Goal: Transaction & Acquisition: Purchase product/service

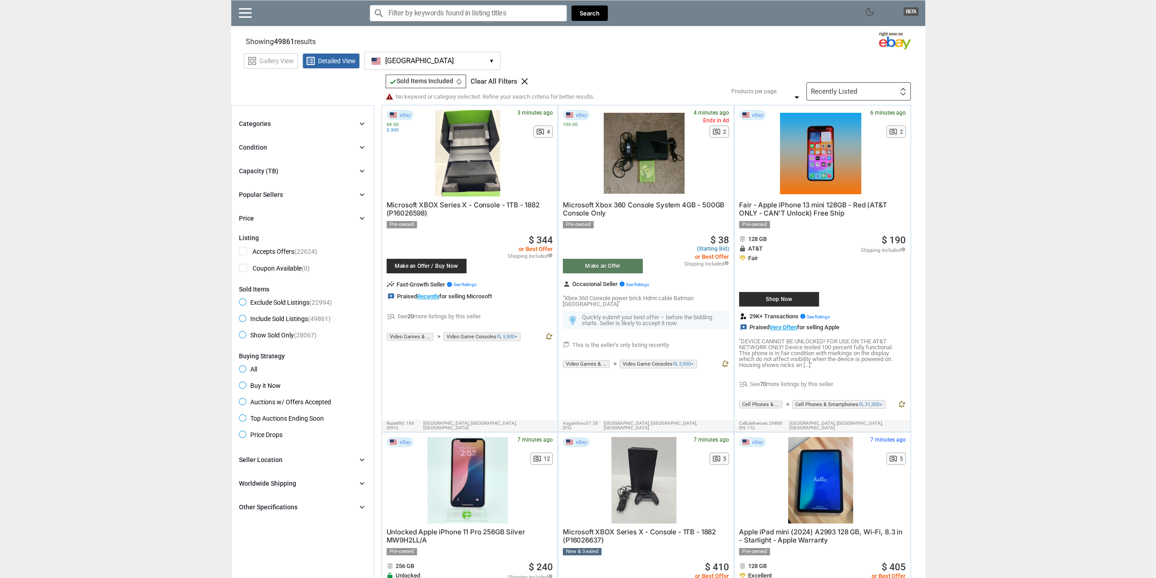
click at [826, 88] on div "Recently Listed" at bounding box center [834, 91] width 46 height 7
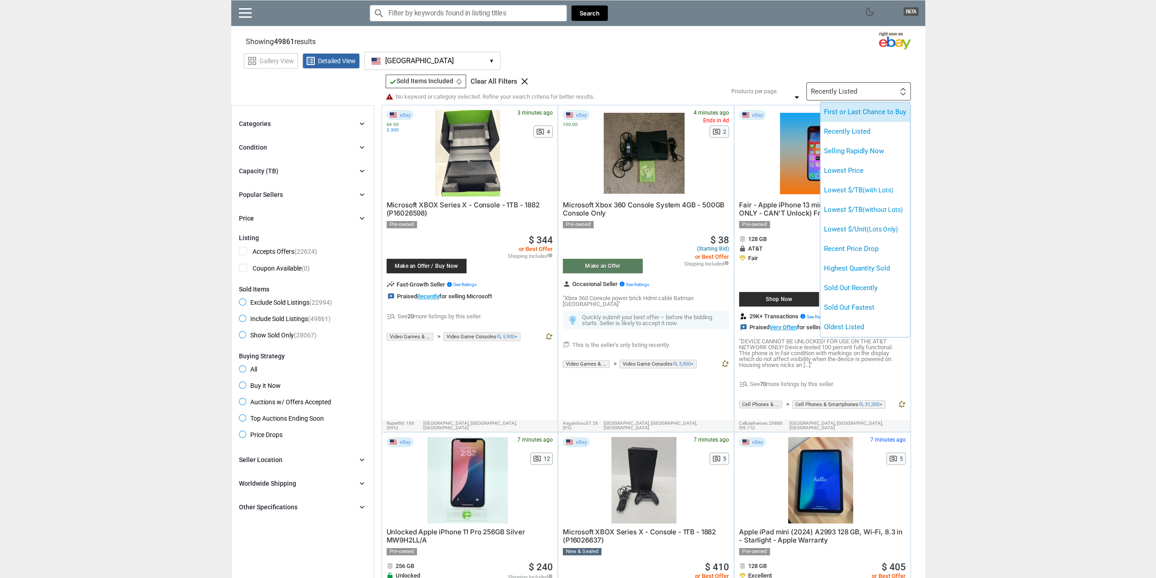
click at [847, 115] on li "First or Last Chance to Buy" at bounding box center [866, 112] width 90 height 20
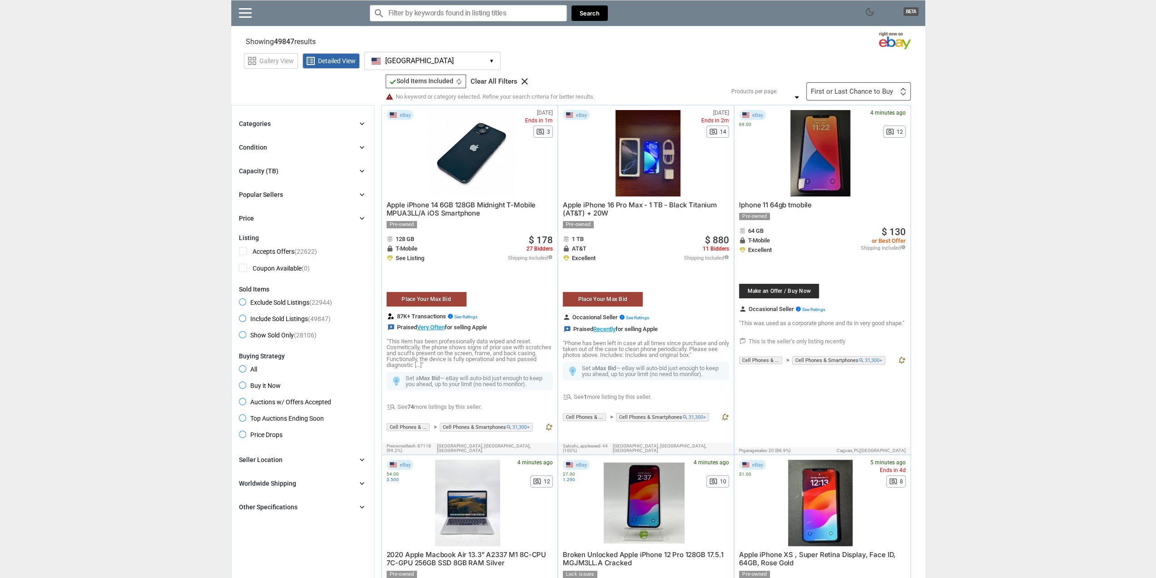
drag, startPoint x: 928, startPoint y: 230, endPoint x: 879, endPoint y: 0, distance: 235.1
click at [426, 16] on input "Search for models" at bounding box center [468, 13] width 197 height 16
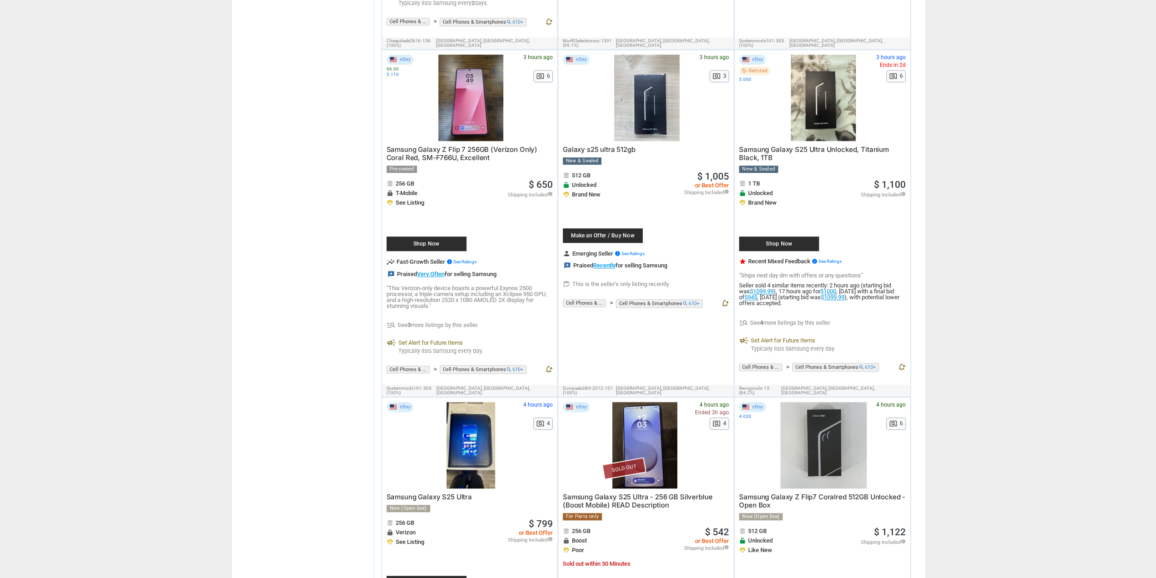
scroll to position [863, 0]
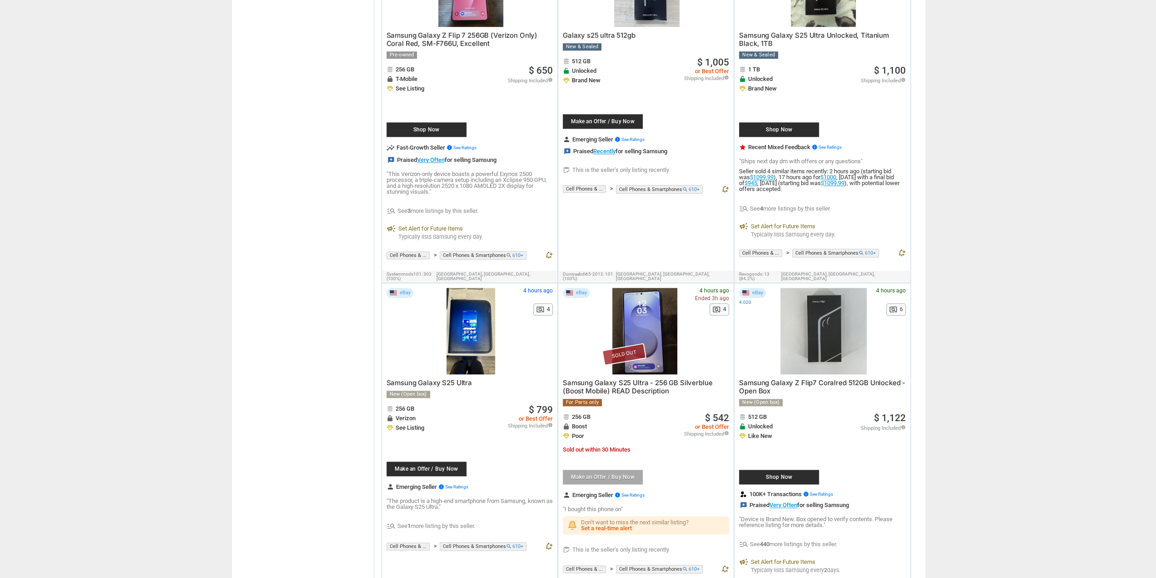
type input "Galaxy"
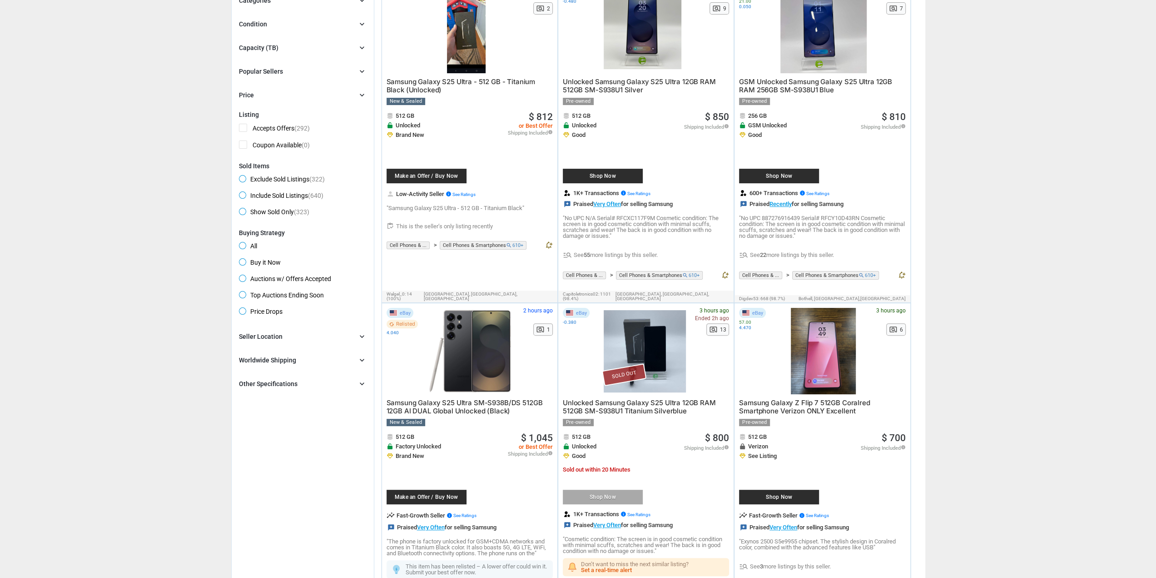
scroll to position [0, 0]
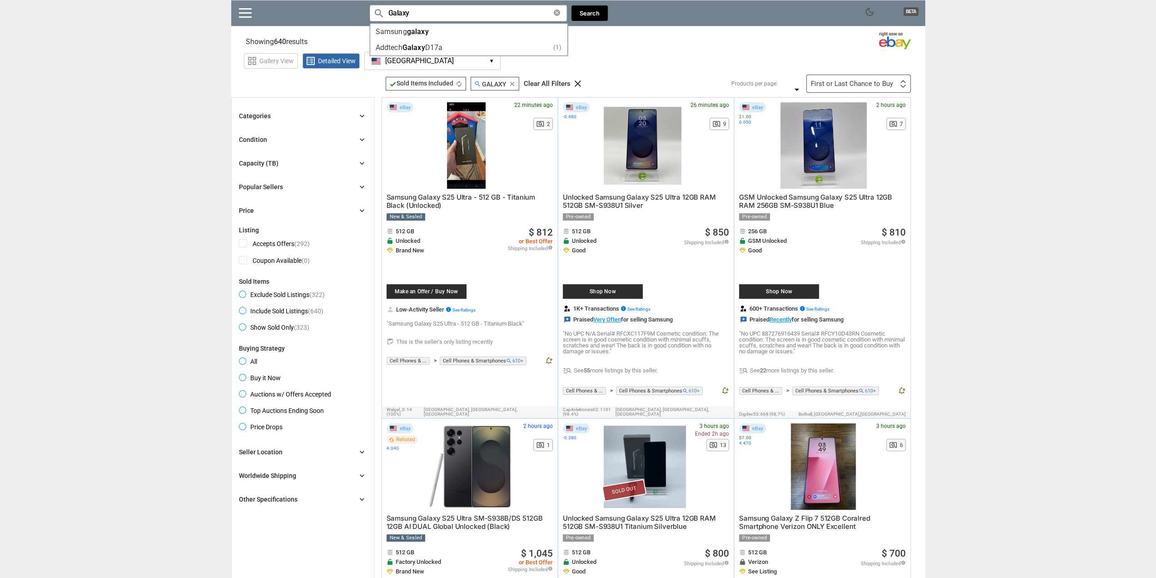
click at [668, 50] on div "grid_view Gallery View list_alt Detailed View [GEOGRAPHIC_DATA] [GEOGRAPHIC_DAT…" at bounding box center [585, 59] width 682 height 21
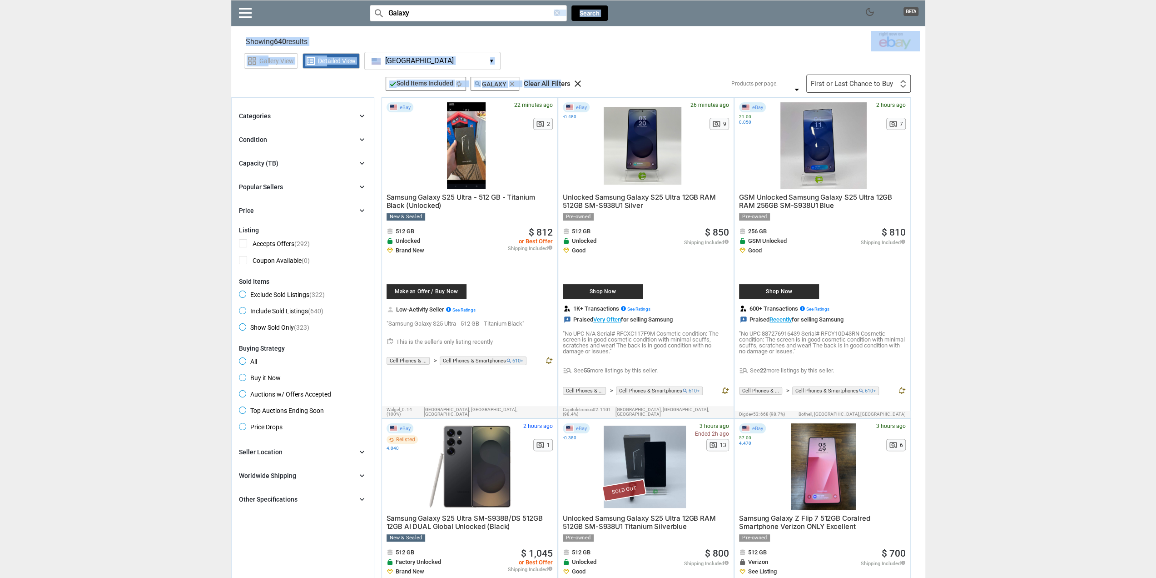
drag, startPoint x: 560, startPoint y: 85, endPoint x: 554, endPoint y: 6, distance: 79.7
click at [557, 14] on icon "clear" at bounding box center [557, 13] width 6 height 6
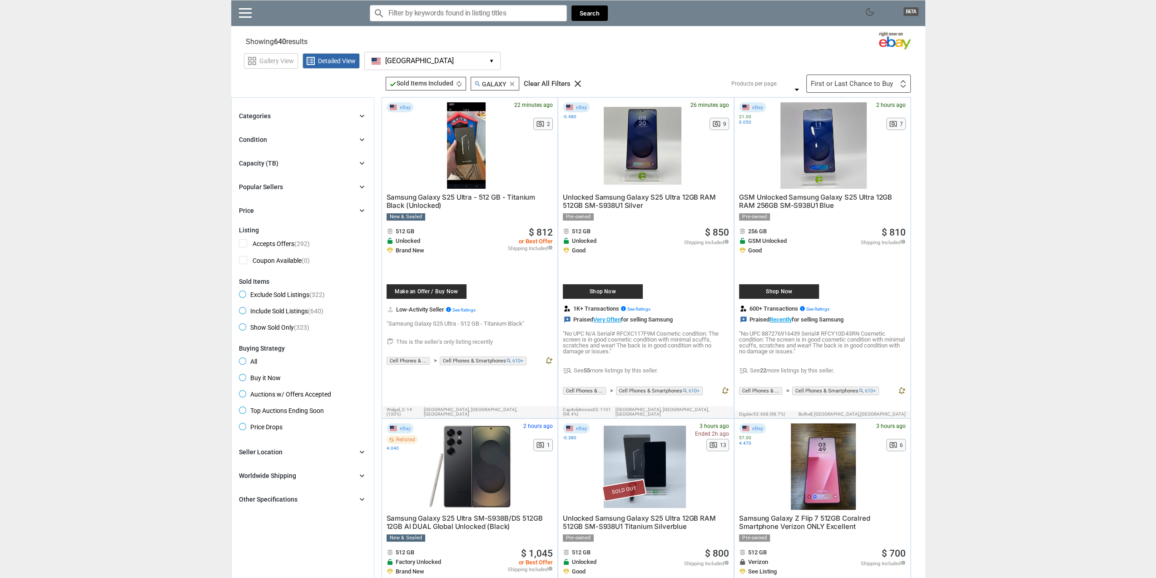
drag, startPoint x: 564, startPoint y: 87, endPoint x: 566, endPoint y: 80, distance: 7.5
click at [565, 85] on div "Clear All Filters clear" at bounding box center [554, 84] width 60 height 14
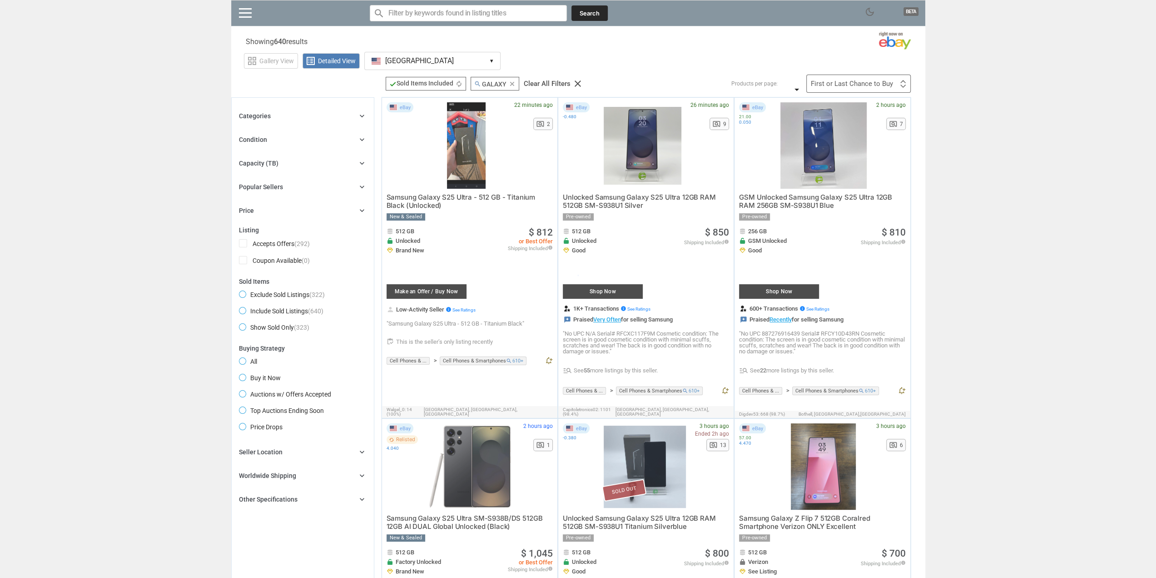
click at [567, 80] on div at bounding box center [578, 289] width 1156 height 578
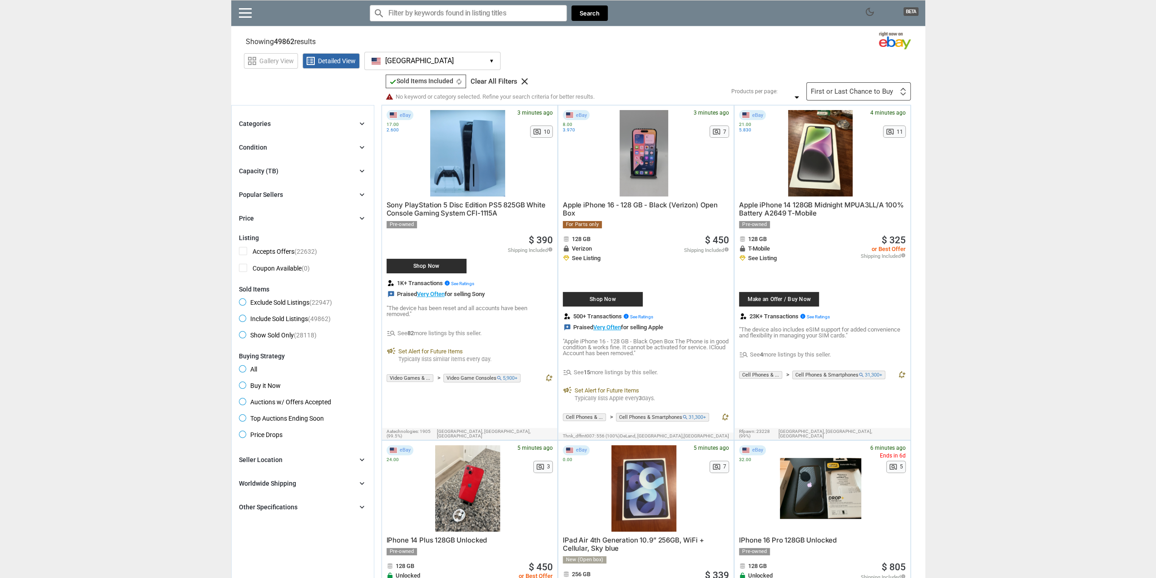
click at [855, 91] on div "First or Last Chance to Buy" at bounding box center [852, 91] width 82 height 7
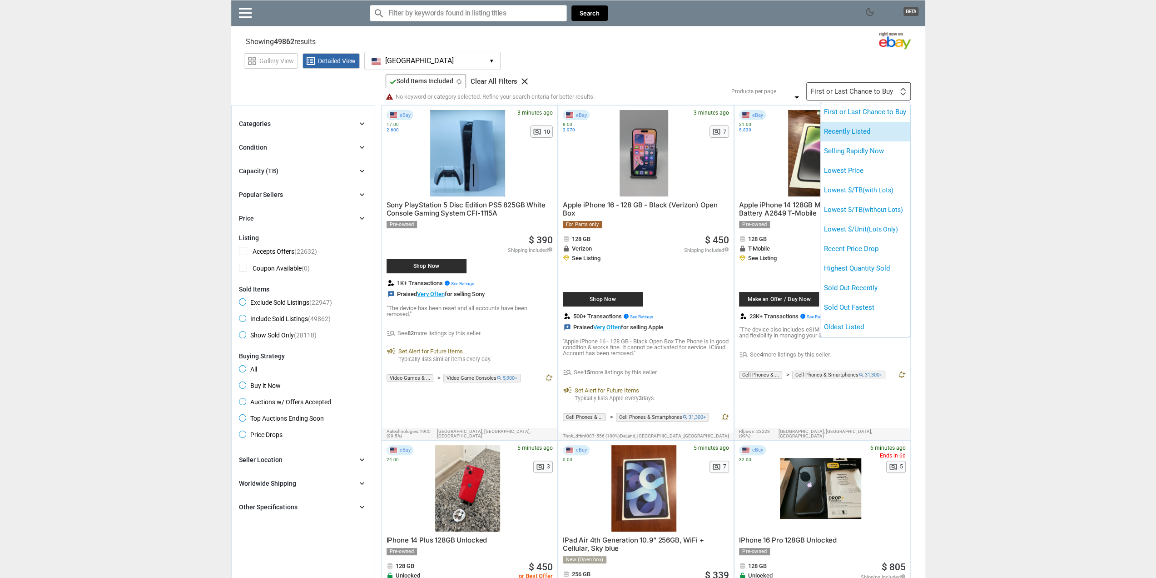
click at [860, 132] on li "Recently Listed" at bounding box center [866, 132] width 90 height 20
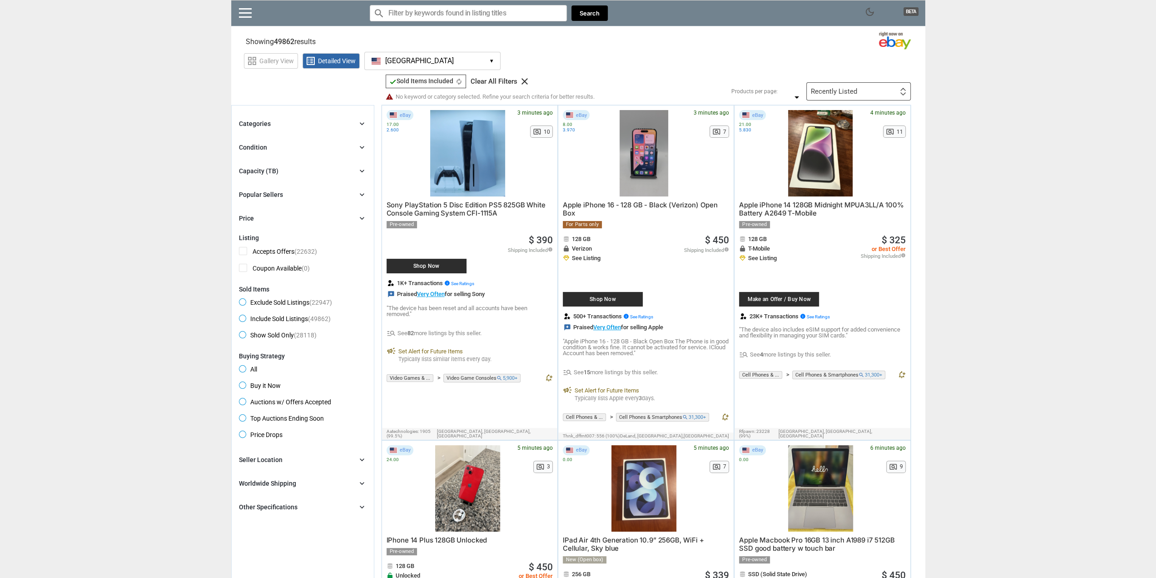
click at [883, 91] on div "Recently Listed First or Last Chance to Buy Recently Listed Selling Rapidly Now…" at bounding box center [859, 91] width 105 height 18
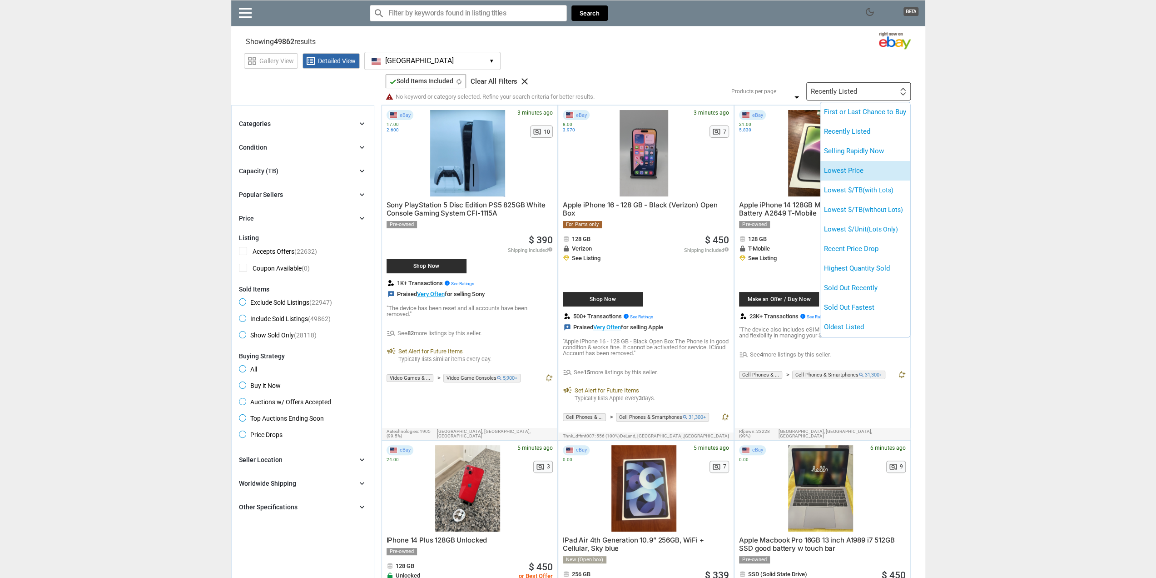
click at [867, 171] on li "Lowest Price" at bounding box center [866, 171] width 90 height 20
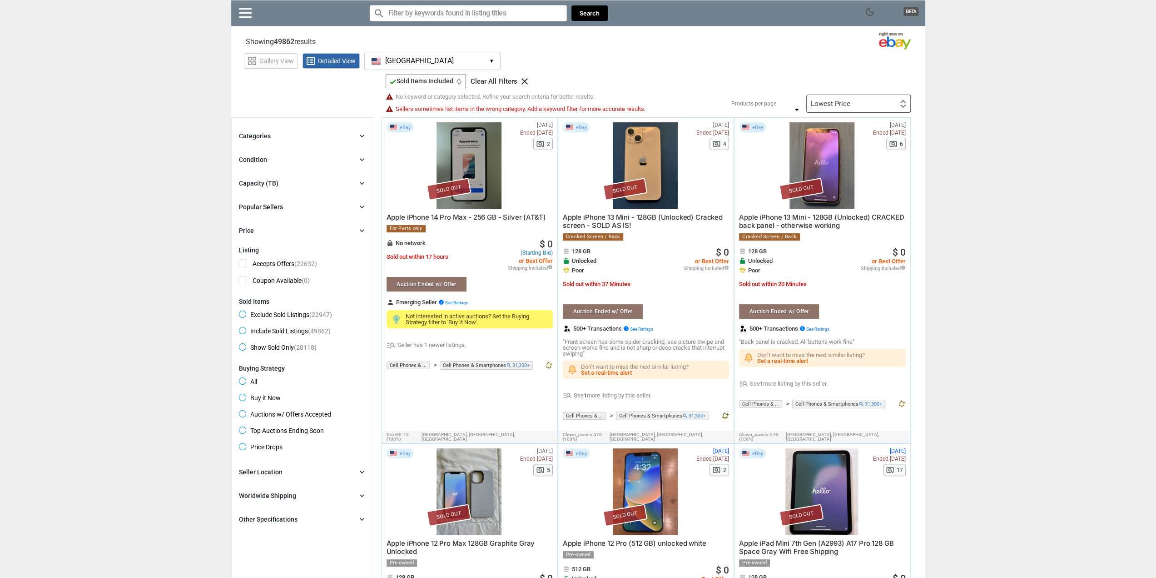
click at [853, 91] on div "Filters 1 check Sold Items Included check Sold Items Included autorenew Clear A…" at bounding box center [645, 94] width 532 height 38
click at [860, 111] on div "Lowest Price First or Last Chance to Buy Recently Listed Selling Rapidly Now Lo…" at bounding box center [859, 104] width 105 height 18
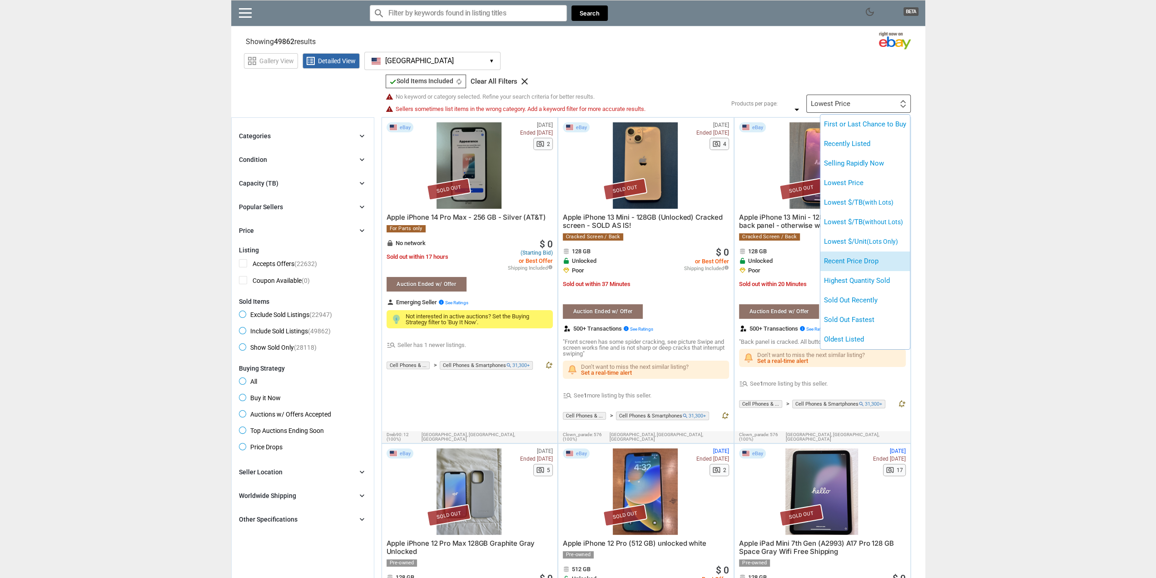
click at [862, 264] on li "Recent Price Drop" at bounding box center [866, 261] width 90 height 20
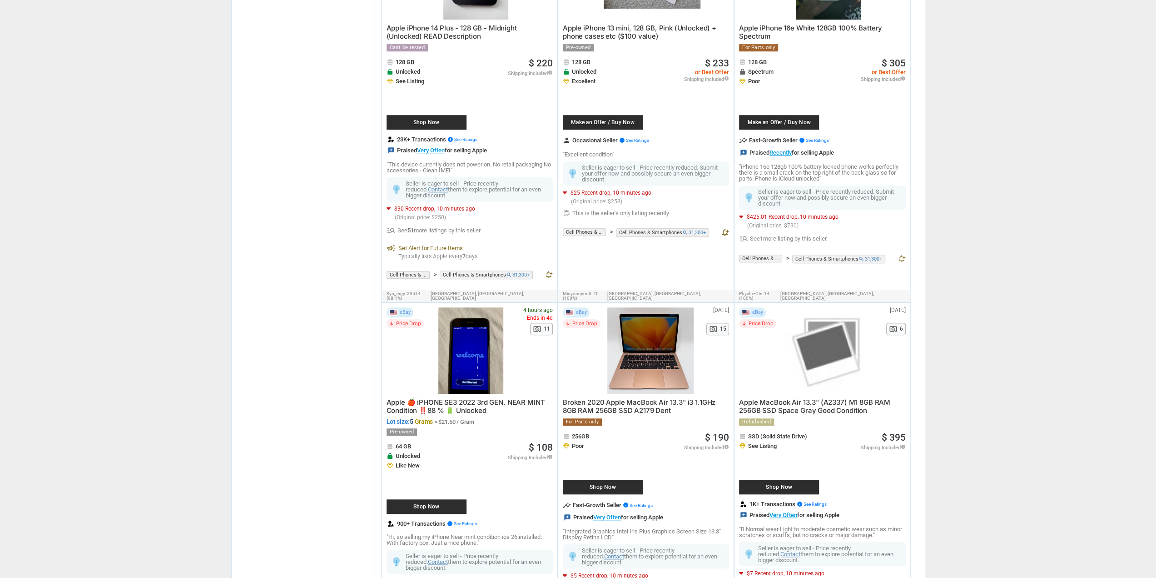
scroll to position [591, 0]
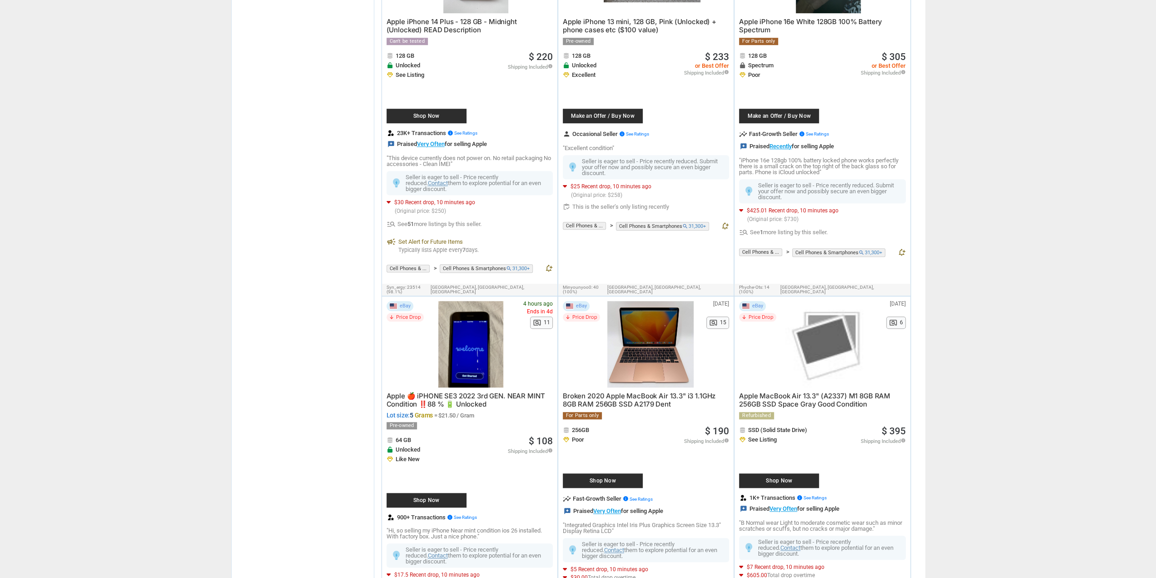
drag, startPoint x: 409, startPoint y: 394, endPoint x: 419, endPoint y: 394, distance: 10.5
click at [419, 412] on span "Lot size: 5 Grams = $21.50 / Gram" at bounding box center [470, 415] width 166 height 6
click at [419, 411] on span "Grams" at bounding box center [423, 414] width 19 height 7
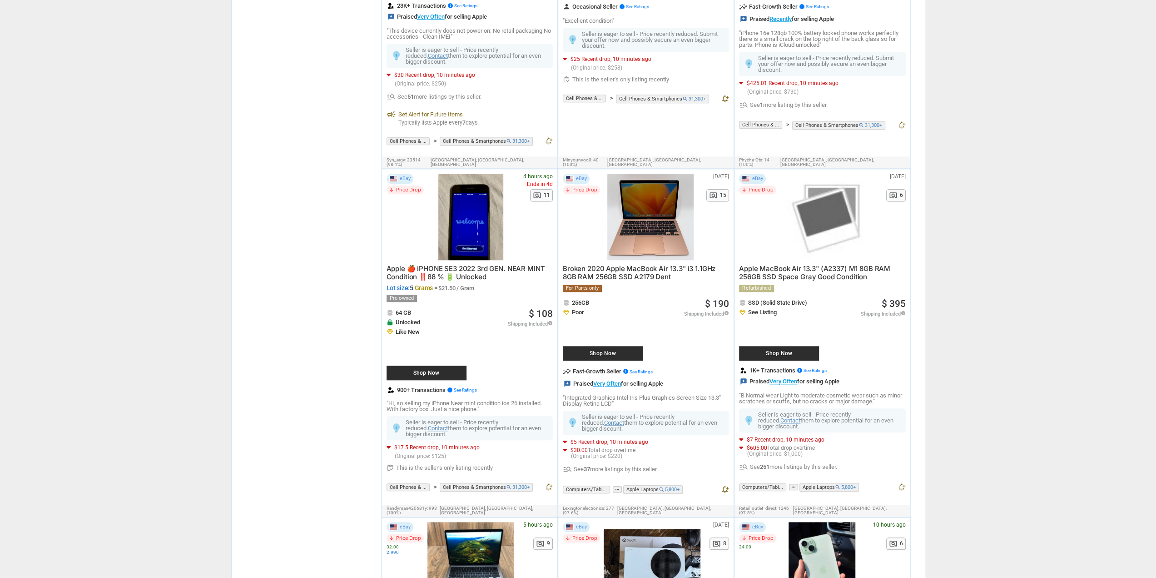
scroll to position [863, 0]
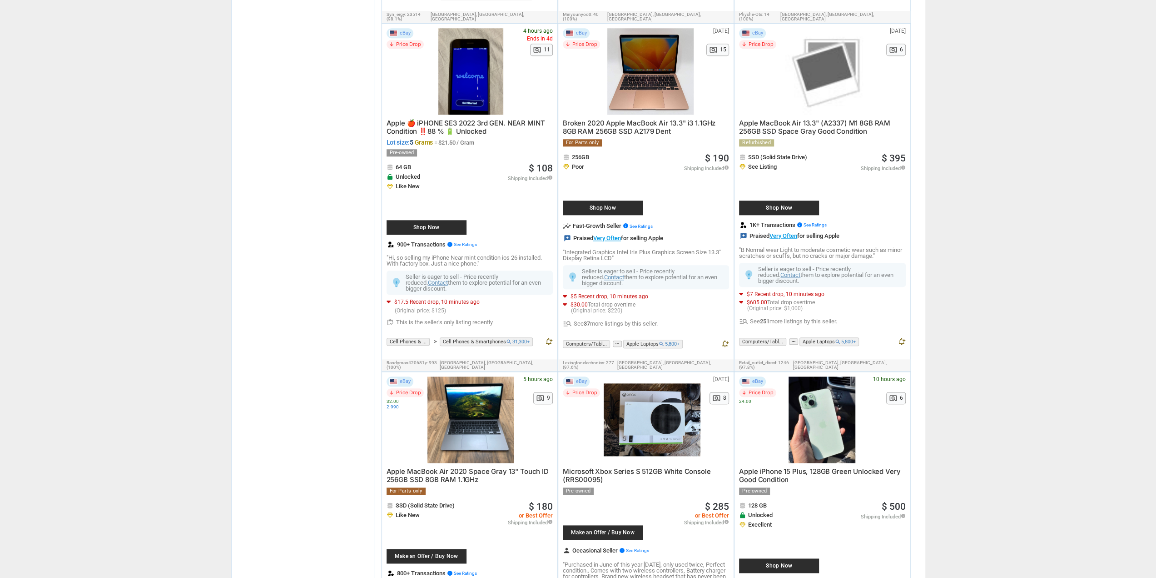
drag, startPoint x: 398, startPoint y: 272, endPoint x: 435, endPoint y: 273, distance: 37.3
click at [435, 299] on span "$17.5 Recent drop, 10 minutes ago" at bounding box center [436, 301] width 85 height 5
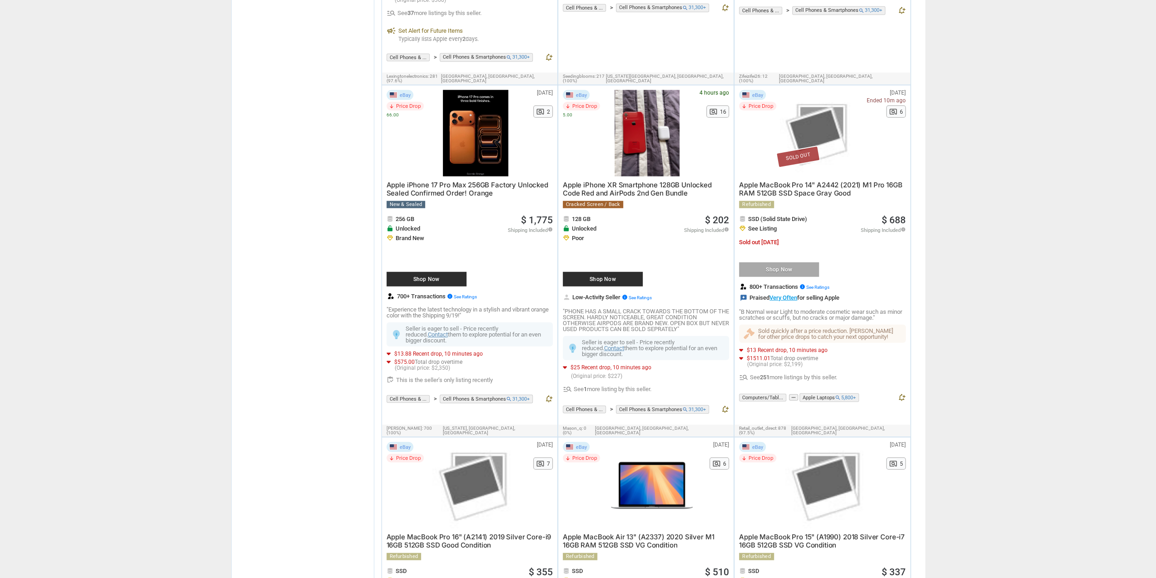
scroll to position [2317, 0]
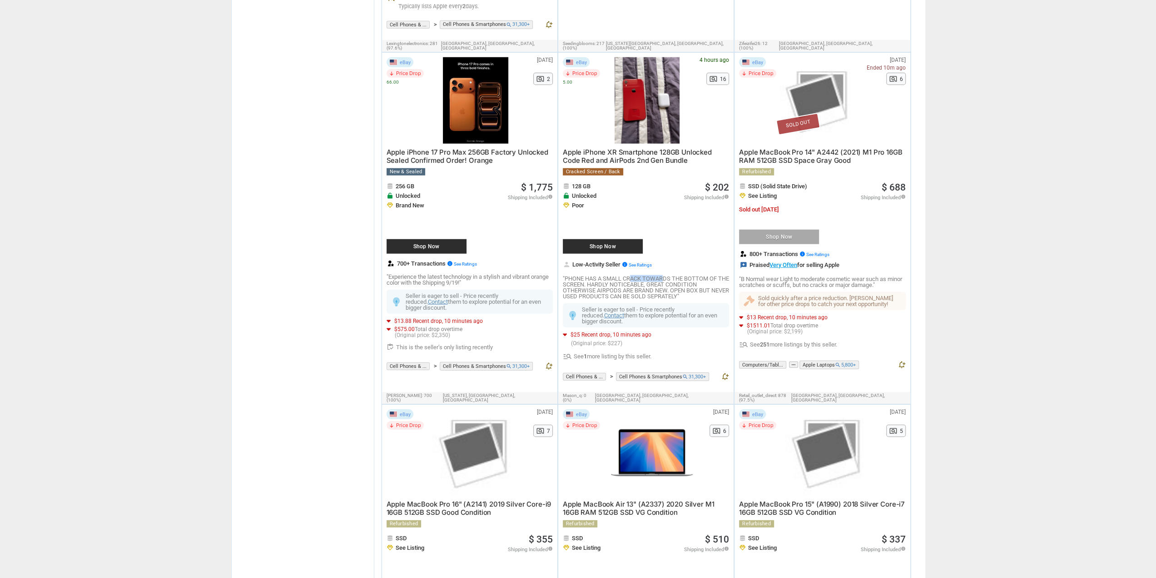
drag, startPoint x: 650, startPoint y: 218, endPoint x: 671, endPoint y: 219, distance: 20.9
click at [668, 275] on p ""PHONE HAS A SMALL CRACK TOWARDS THE BOTTOM OF THE SCREEN. HARDLY NOTICEABLE, G…" at bounding box center [646, 287] width 166 height 24
click at [671, 275] on p ""PHONE HAS A SMALL CRACK TOWARDS THE BOTTOM OF THE SCREEN. HARDLY NOTICEABLE, G…" at bounding box center [646, 287] width 166 height 24
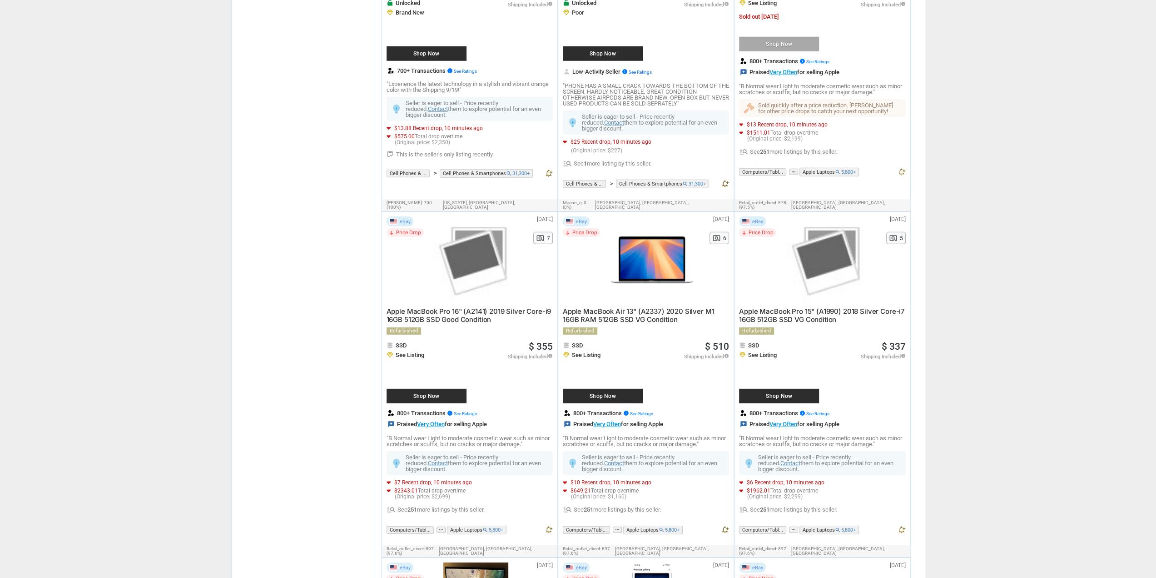
scroll to position [2545, 0]
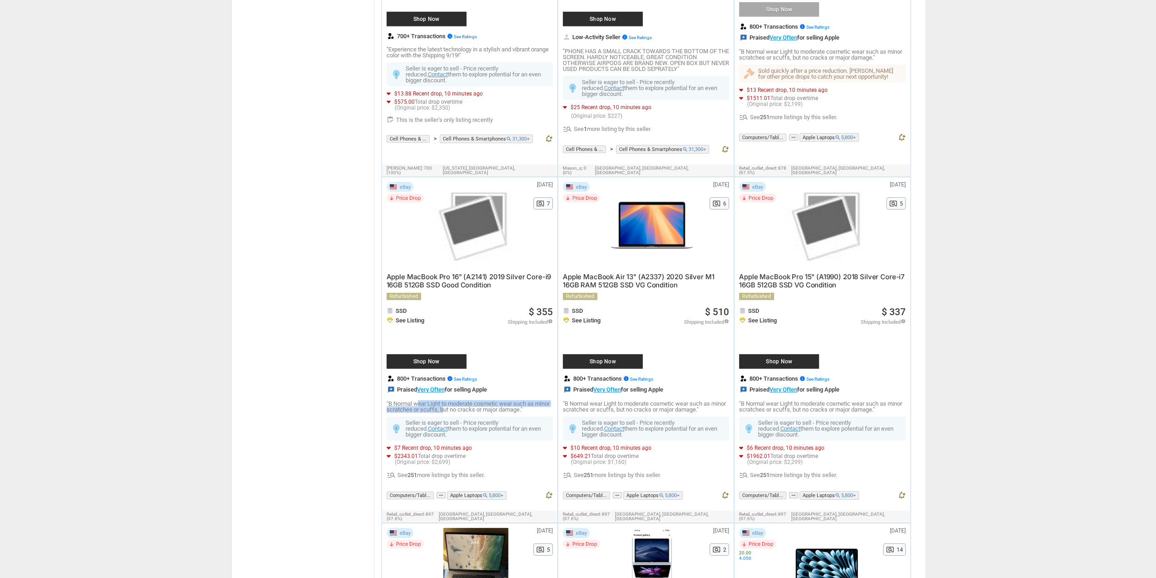
drag, startPoint x: 439, startPoint y: 332, endPoint x: 461, endPoint y: 333, distance: 21.4
click at [461, 400] on p ""B Normal wear Light to moderate cosmetic wear such as minor scratches or scuff…" at bounding box center [470, 406] width 166 height 12
drag, startPoint x: 413, startPoint y: 369, endPoint x: 433, endPoint y: 369, distance: 20.0
click at [431, 445] on span "$7 Recent drop, 10 minutes ago" at bounding box center [433, 447] width 78 height 5
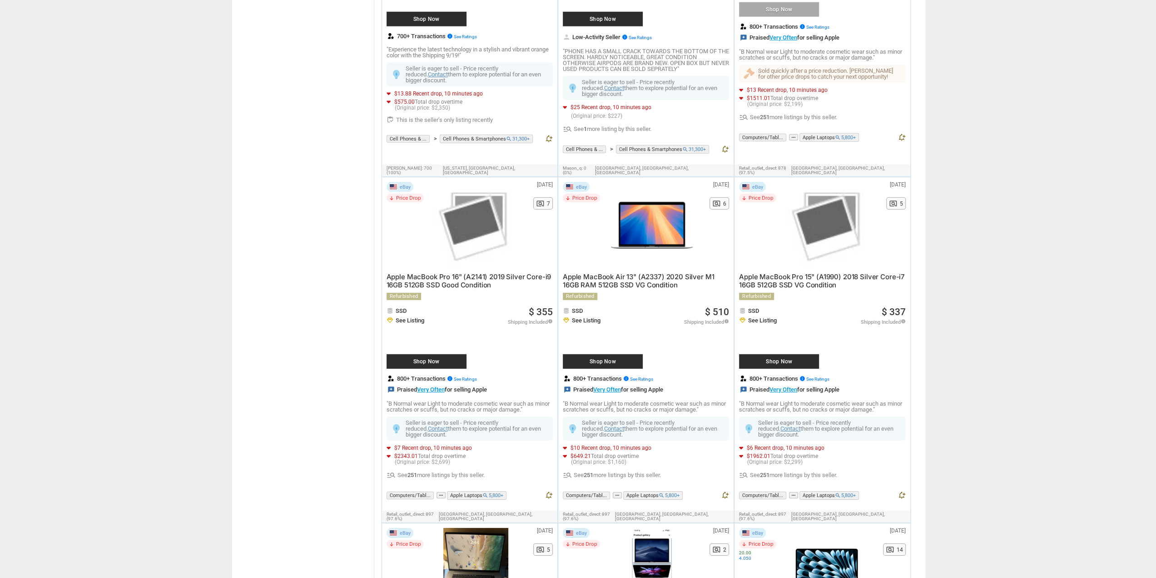
click at [433, 445] on span "$7 Recent drop, 10 minutes ago" at bounding box center [433, 447] width 78 height 5
drag, startPoint x: 401, startPoint y: 367, endPoint x: 429, endPoint y: 367, distance: 28.6
click at [421, 445] on span "$7 Recent drop, 10 minutes ago" at bounding box center [433, 447] width 78 height 5
click at [431, 445] on span "$7 Recent drop, 10 minutes ago" at bounding box center [433, 447] width 78 height 5
drag, startPoint x: 441, startPoint y: 367, endPoint x: 468, endPoint y: 367, distance: 26.8
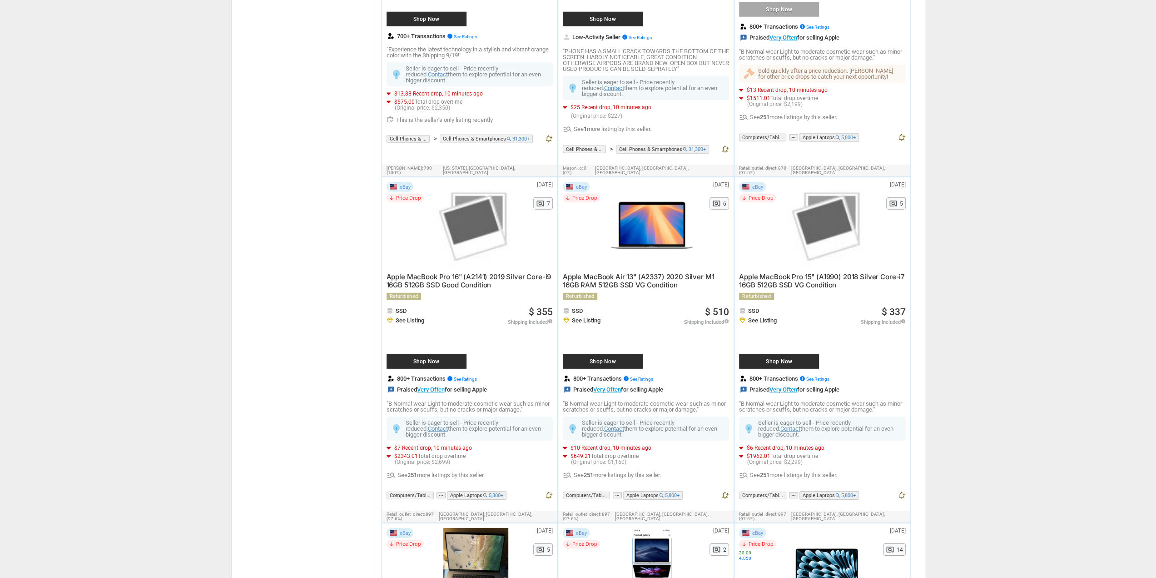
click at [459, 445] on span "$7 Recent drop, 10 minutes ago" at bounding box center [433, 447] width 78 height 5
click at [468, 445] on span "$7 Recent drop, 10 minutes ago" at bounding box center [433, 447] width 78 height 5
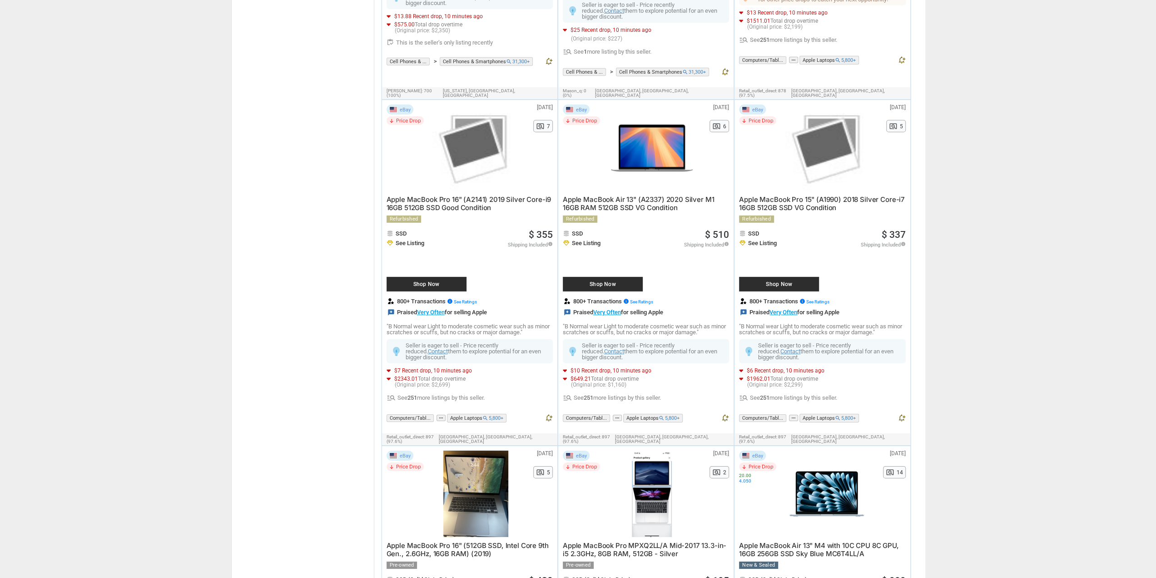
scroll to position [2681, 0]
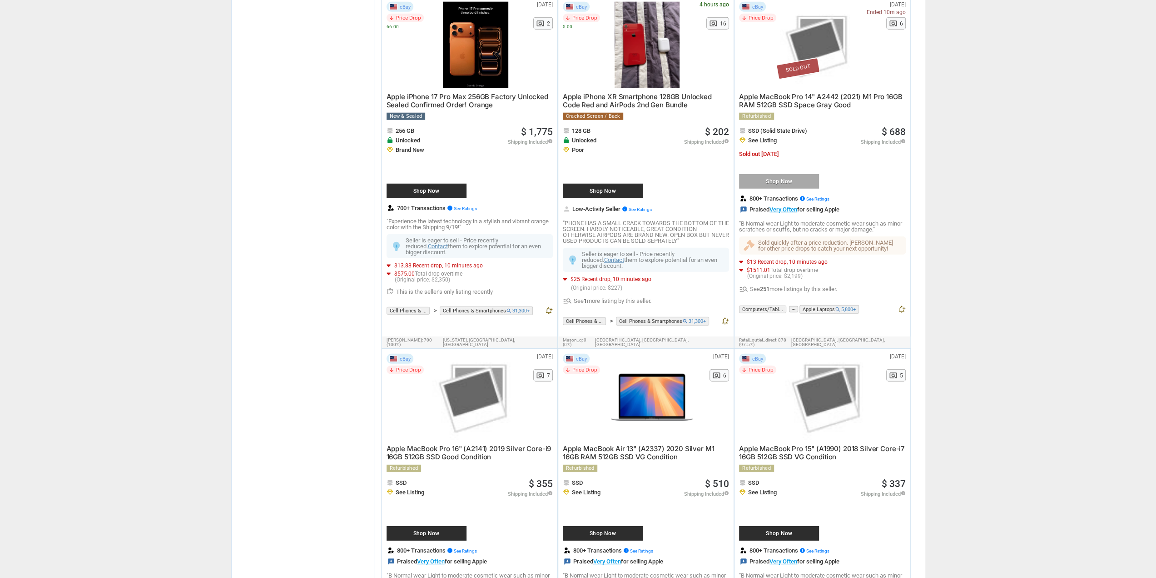
drag, startPoint x: 1041, startPoint y: 141, endPoint x: 1007, endPoint y: -7, distance: 151.4
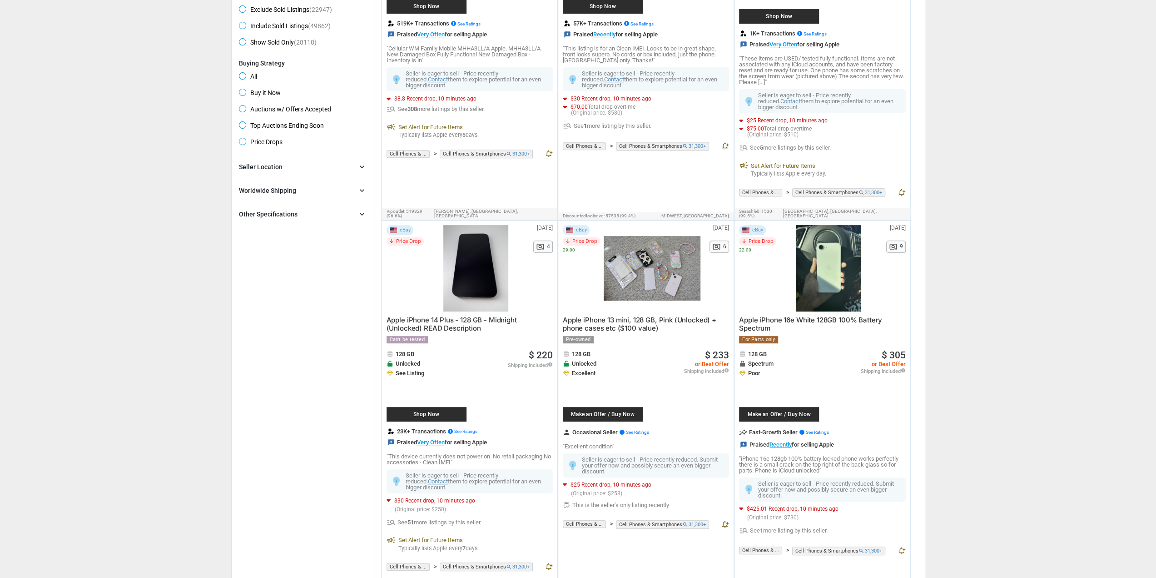
scroll to position [0, 0]
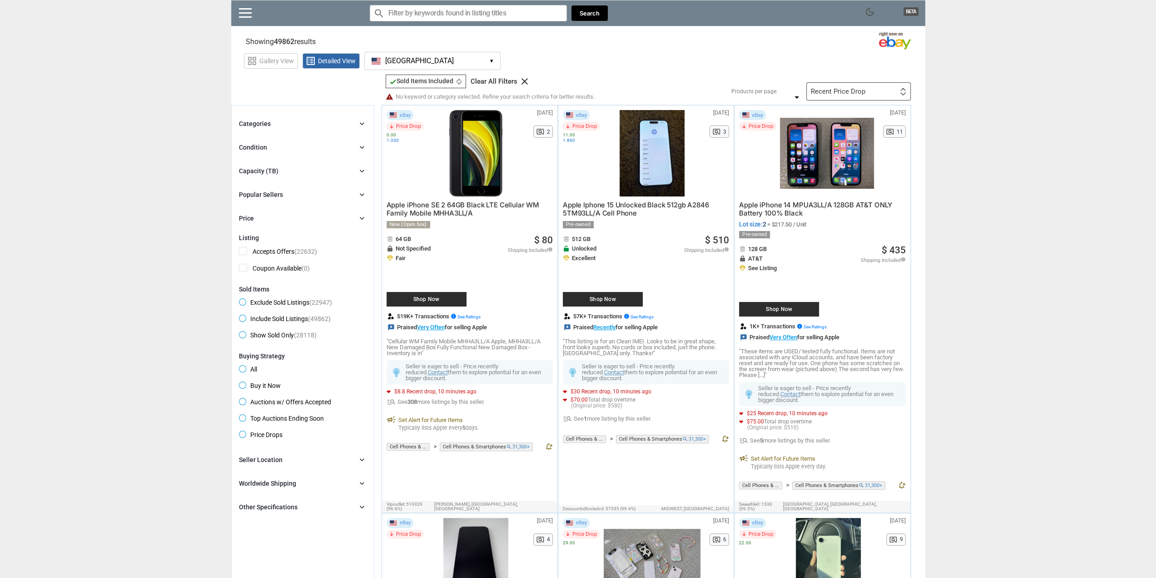
drag, startPoint x: 503, startPoint y: 21, endPoint x: 502, endPoint y: 14, distance: 7.7
click at [503, 21] on div "search clear Search" at bounding box center [489, 12] width 238 height 25
click at [502, 12] on input "Search for models" at bounding box center [468, 13] width 197 height 16
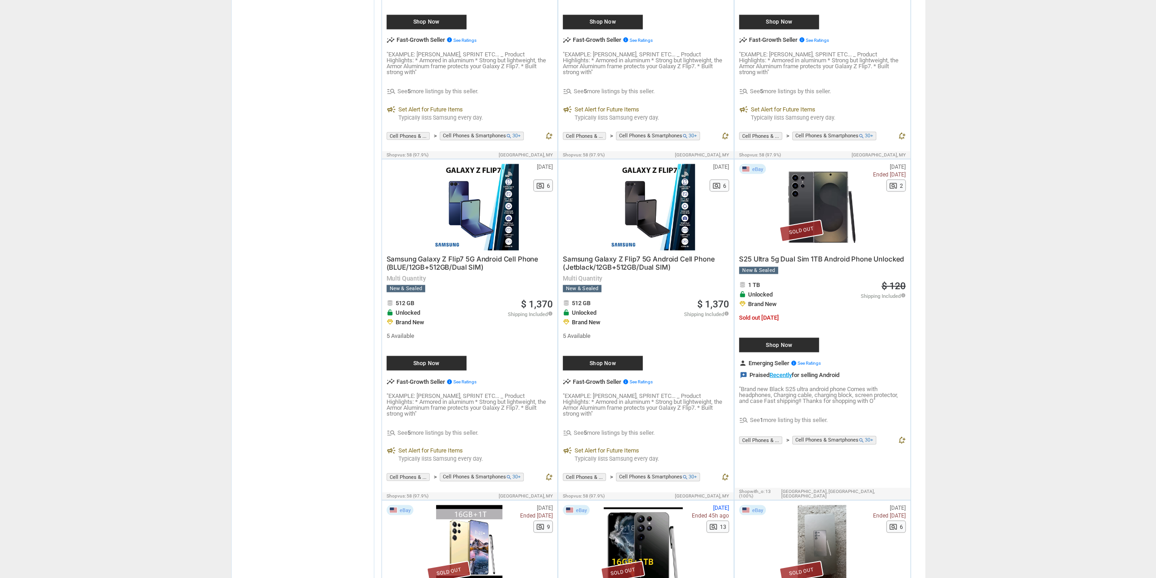
scroll to position [1636, 0]
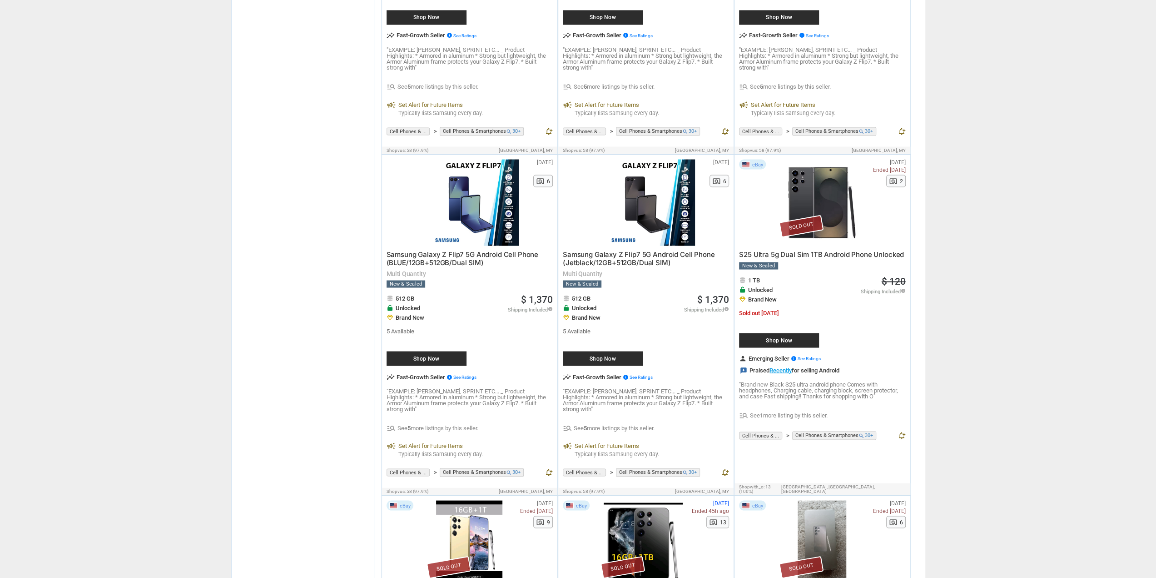
type input "android"
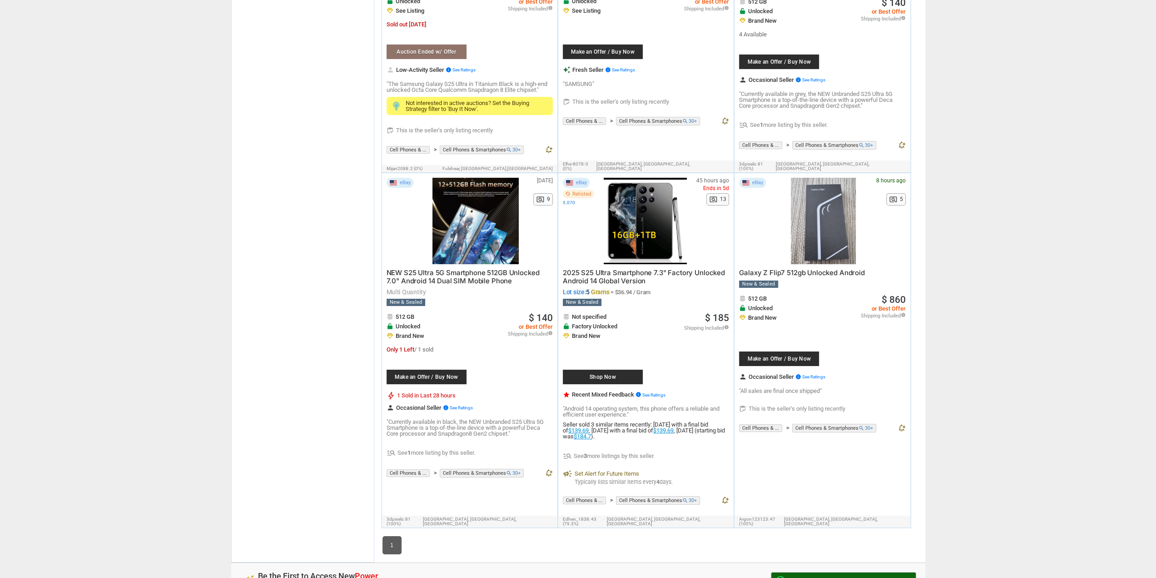
scroll to position [2954, 0]
